Goal: Information Seeking & Learning: Compare options

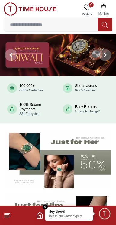
click at [9, 217] on icon at bounding box center [7, 215] width 7 height 7
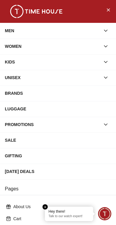
click at [78, 109] on div "LUGGAGE" at bounding box center [58, 108] width 106 height 11
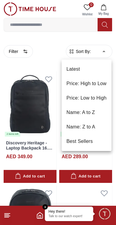
click at [100, 96] on li "Price: Low to High" at bounding box center [86, 98] width 50 height 14
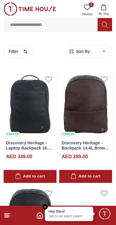
type input "*"
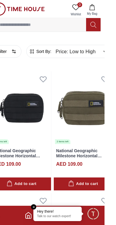
click at [68, 24] on input at bounding box center [50, 25] width 93 height 12
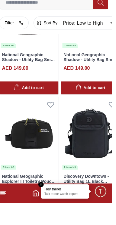
click at [9, 219] on icon at bounding box center [7, 215] width 7 height 7
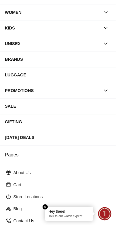
scroll to position [31, 0]
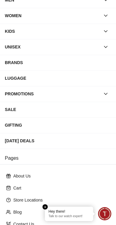
click at [84, 120] on div "GIFTING" at bounding box center [58, 125] width 106 height 11
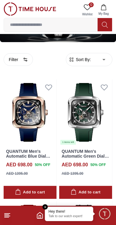
scroll to position [944, 0]
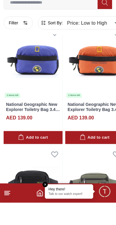
scroll to position [25, 0]
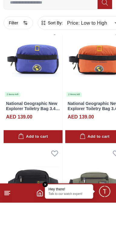
click at [9, 215] on line at bounding box center [7, 215] width 4 height 0
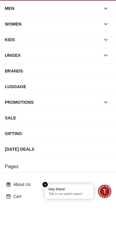
click at [47, 139] on div "SALE" at bounding box center [58, 140] width 106 height 11
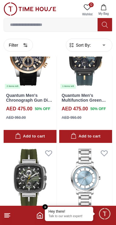
scroll to position [72, 0]
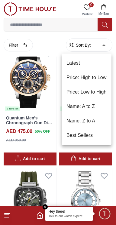
click at [98, 91] on li "Price: Low to High" at bounding box center [86, 92] width 50 height 14
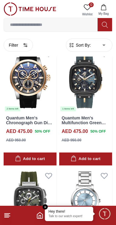
type input "*"
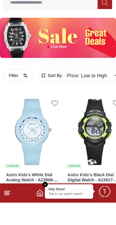
scroll to position [49, 0]
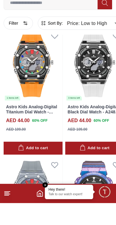
scroll to position [1880, 0]
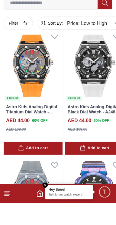
click at [43, 219] on icon "Home" at bounding box center [39, 215] width 7 height 7
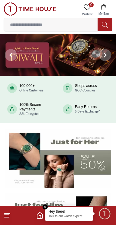
click at [8, 216] on line at bounding box center [7, 216] width 5 height 0
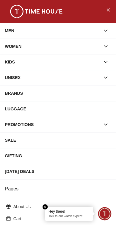
click at [67, 124] on div "PROMOTIONS" at bounding box center [52, 124] width 95 height 11
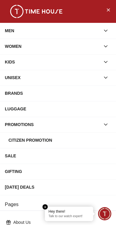
click at [72, 139] on div "Citizen Promotion" at bounding box center [59, 140] width 102 height 11
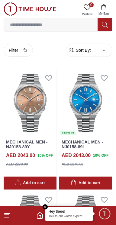
scroll to position [33, 0]
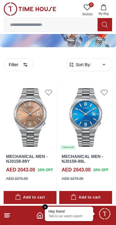
click at [11, 217] on icon at bounding box center [7, 215] width 7 height 7
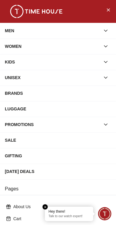
click at [80, 33] on div "MEN" at bounding box center [52, 30] width 95 height 11
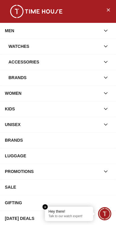
click at [102, 61] on icon "button" at bounding box center [105, 62] width 6 height 6
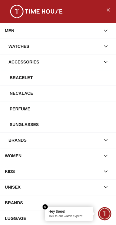
click at [74, 124] on div "Sunglasses" at bounding box center [60, 124] width 101 height 11
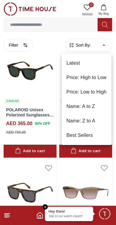
click at [98, 78] on li "Price: High to Low" at bounding box center [86, 77] width 50 height 14
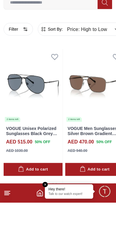
scroll to position [11, 0]
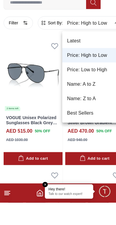
click at [98, 92] on li "Price: Low to High" at bounding box center [91, 92] width 59 height 14
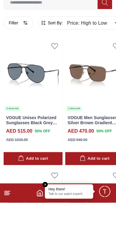
type input "*"
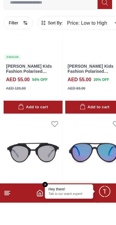
scroll to position [62, 0]
click at [8, 217] on line at bounding box center [7, 217] width 4 height 0
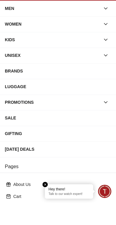
click at [35, 46] on div "WOMEN" at bounding box center [52, 46] width 95 height 11
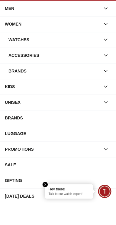
click at [43, 31] on div "MEN" at bounding box center [52, 30] width 95 height 11
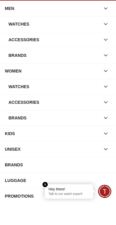
click at [37, 44] on div "Watches" at bounding box center [53, 46] width 91 height 11
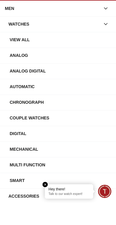
click at [30, 59] on div "View All" at bounding box center [60, 62] width 101 height 11
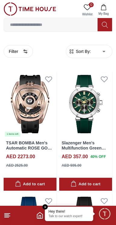
click at [38, 27] on input at bounding box center [50, 25] width 93 height 12
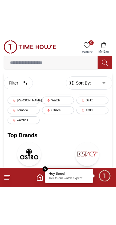
scroll to position [23, 0]
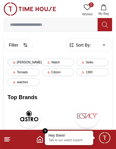
click at [24, 61] on div "Lee cooper" at bounding box center [24, 63] width 32 height 8
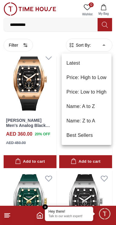
click at [92, 89] on li "Price: Low to High" at bounding box center [86, 92] width 50 height 14
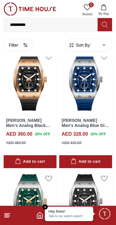
type input "*"
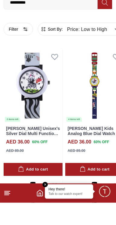
scroll to position [0, 0]
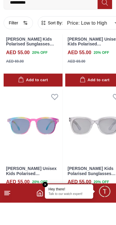
scroll to position [2420, 0]
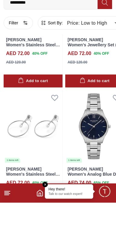
scroll to position [3711, 0]
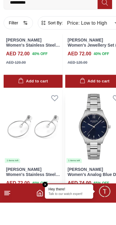
click at [98, 144] on img at bounding box center [94, 148] width 59 height 73
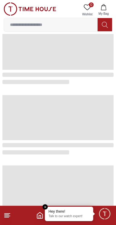
scroll to position [521, 0]
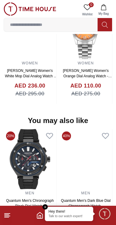
click at [40, 206] on footer at bounding box center [58, 215] width 116 height 19
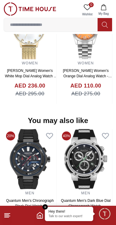
click at [45, 206] on em "Close tooltip" at bounding box center [44, 206] width 5 height 5
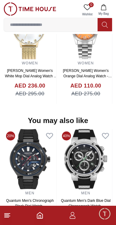
click at [73, 217] on icon "button" at bounding box center [72, 215] width 7 height 7
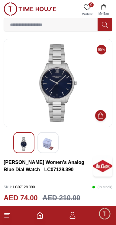
click at [74, 215] on icon "button" at bounding box center [72, 215] width 7 height 7
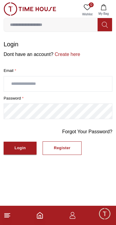
click at [42, 214] on icon "Home" at bounding box center [39, 215] width 5 height 6
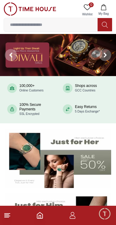
click at [103, 217] on span "Minimize live chat window" at bounding box center [103, 213] width 17 height 17
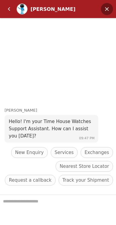
click at [108, 7] on em "Minimize" at bounding box center [106, 9] width 12 height 12
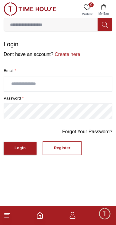
click at [5, 217] on line at bounding box center [7, 217] width 4 height 0
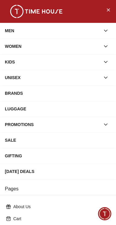
click at [21, 35] on div "MEN" at bounding box center [52, 30] width 95 height 11
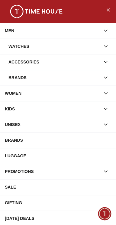
click at [37, 47] on div "Watches" at bounding box center [53, 46] width 91 height 11
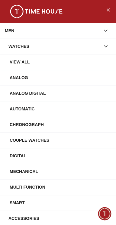
click at [33, 63] on div "View All" at bounding box center [60, 62] width 101 height 11
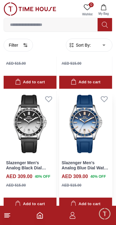
click at [99, 99] on img at bounding box center [85, 124] width 53 height 66
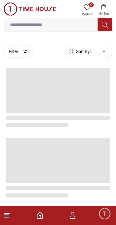
scroll to position [966, 0]
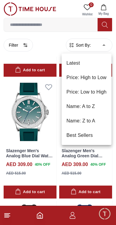
click at [82, 63] on li "Latest" at bounding box center [86, 63] width 50 height 14
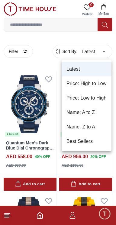
click at [85, 144] on li "Best Sellers" at bounding box center [86, 141] width 50 height 14
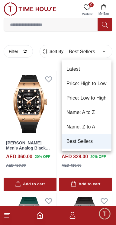
click at [101, 97] on li "Price: Low to High" at bounding box center [86, 98] width 50 height 14
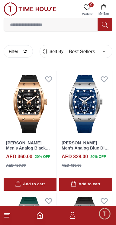
type input "*"
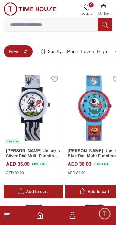
click at [17, 50] on button "Filter" at bounding box center [18, 51] width 29 height 13
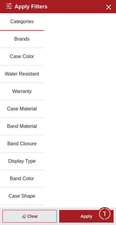
click at [27, 36] on button "Brands" at bounding box center [22, 39] width 44 height 17
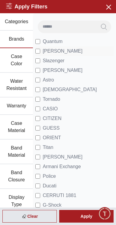
click at [44, 52] on span "[PERSON_NAME]" at bounding box center [62, 51] width 40 height 7
click at [52, 53] on span "[PERSON_NAME]" at bounding box center [62, 51] width 40 height 7
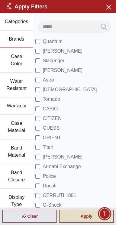
click at [84, 216] on div "Apply" at bounding box center [86, 216] width 54 height 13
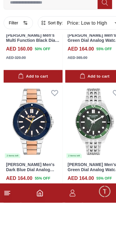
scroll to position [1128, 0]
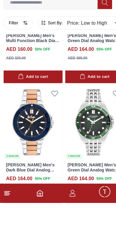
click at [7, 214] on line at bounding box center [7, 214] width 5 height 0
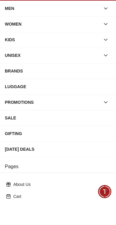
scroll to position [97, 0]
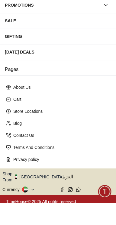
click at [32, 197] on button "Shop From [GEOGRAPHIC_DATA]" at bounding box center [34, 199] width 65 height 12
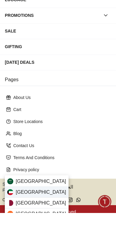
click at [34, 204] on div "[GEOGRAPHIC_DATA]" at bounding box center [36, 204] width 63 height 11
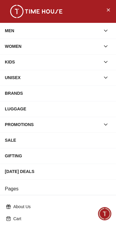
click at [14, 30] on div "MEN" at bounding box center [52, 30] width 95 height 11
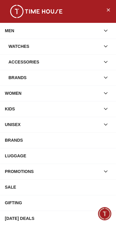
click at [16, 29] on div "MEN" at bounding box center [52, 30] width 95 height 11
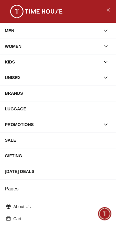
click at [12, 26] on div "MEN" at bounding box center [52, 30] width 95 height 11
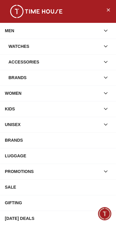
click at [29, 47] on div "Watches" at bounding box center [53, 46] width 91 height 11
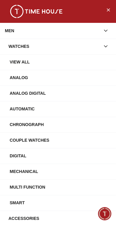
click at [32, 43] on div "Watches" at bounding box center [53, 46] width 91 height 11
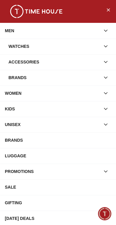
click at [28, 42] on div "Watches" at bounding box center [53, 46] width 91 height 11
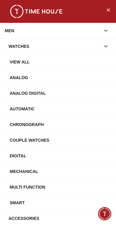
click at [29, 63] on div "View All" at bounding box center [60, 62] width 101 height 11
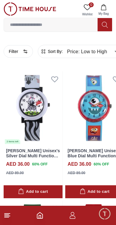
type input "******"
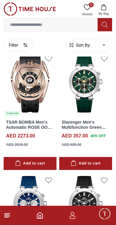
scroll to position [34, 0]
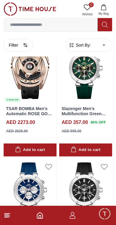
click at [11, 214] on icon at bounding box center [7, 215] width 7 height 7
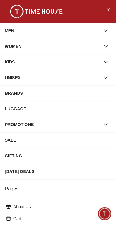
scroll to position [97, 0]
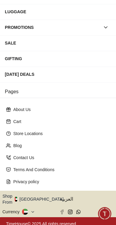
click at [31, 197] on button "Shop From [GEOGRAPHIC_DATA]" at bounding box center [34, 199] width 65 height 12
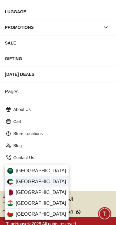
click at [38, 183] on div "[GEOGRAPHIC_DATA]" at bounding box center [36, 181] width 63 height 11
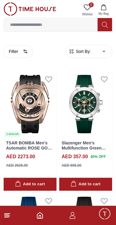
click at [8, 214] on line at bounding box center [7, 214] width 5 height 0
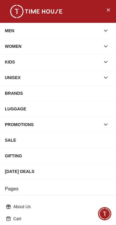
scroll to position [97, 0]
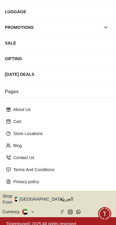
click at [30, 196] on button "Shop From [GEOGRAPHIC_DATA]" at bounding box center [34, 199] width 65 height 12
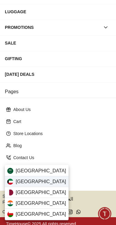
click at [34, 182] on div "[GEOGRAPHIC_DATA]" at bounding box center [36, 181] width 63 height 11
